Goal: Check status: Check status

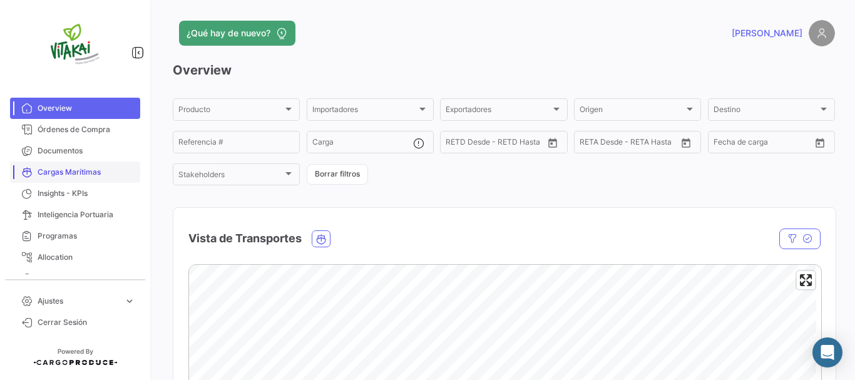
click at [64, 176] on span "Cargas Marítimas" at bounding box center [87, 172] width 98 height 11
click at [70, 173] on span "Cargas Marítimas" at bounding box center [87, 172] width 98 height 11
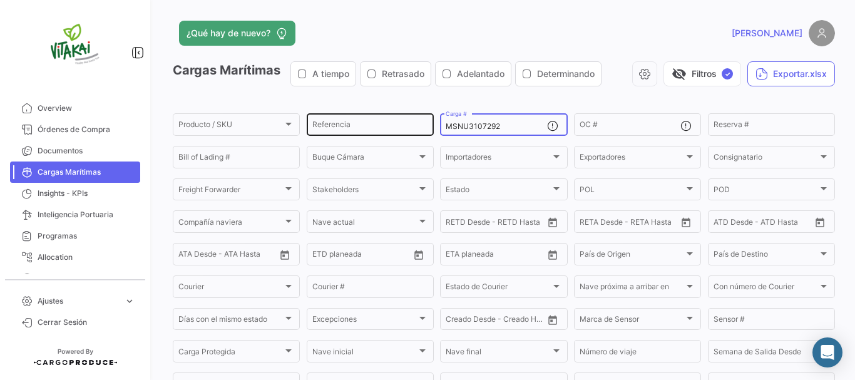
drag, startPoint x: 511, startPoint y: 126, endPoint x: 431, endPoint y: 130, distance: 80.2
click at [0, 0] on div "Producto / SKU Producto / SKU Referencia MSNU3107292 Carga # OC # Reserva # Bil…" at bounding box center [0, 0] width 0 height 0
paste input "HAMU2029775"
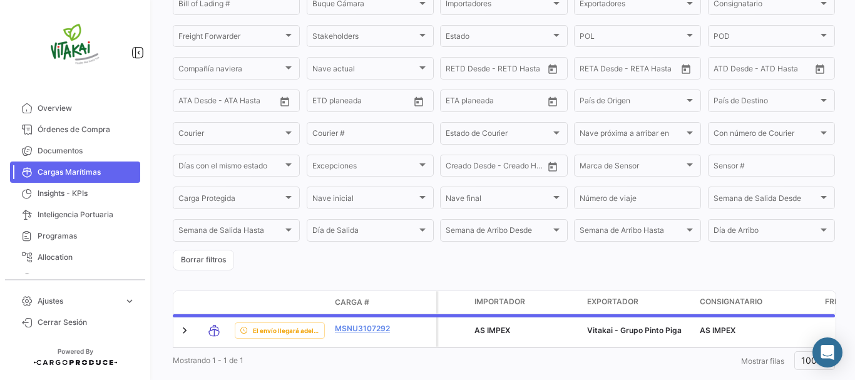
scroll to position [186, 0]
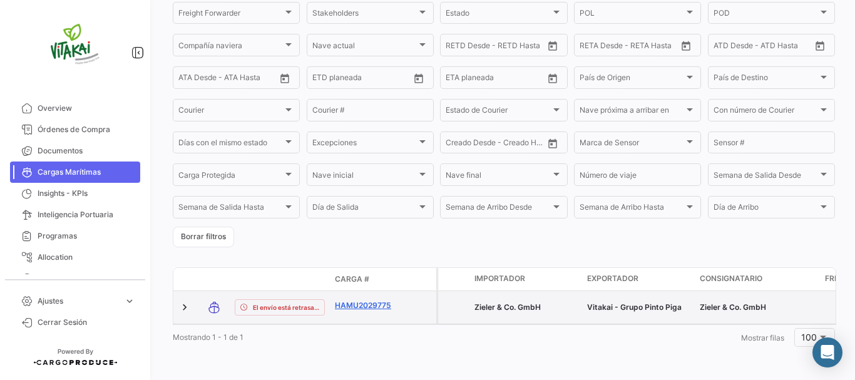
type input "HAMU2029775"
click at [372, 300] on link "HAMU2029775" at bounding box center [367, 305] width 65 height 11
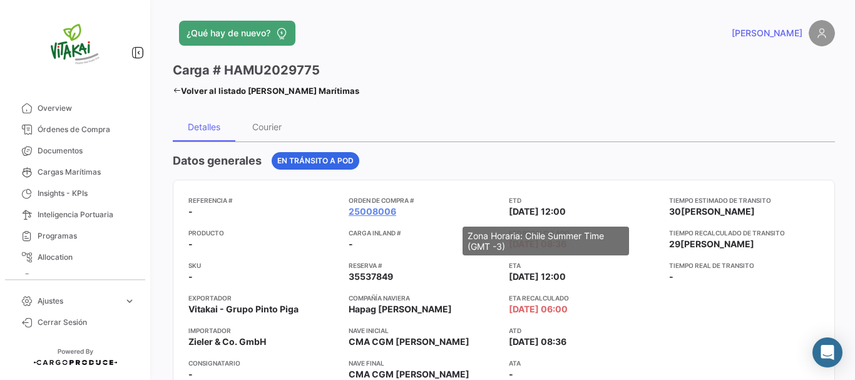
scroll to position [63, 0]
